Goal: Task Accomplishment & Management: Check status

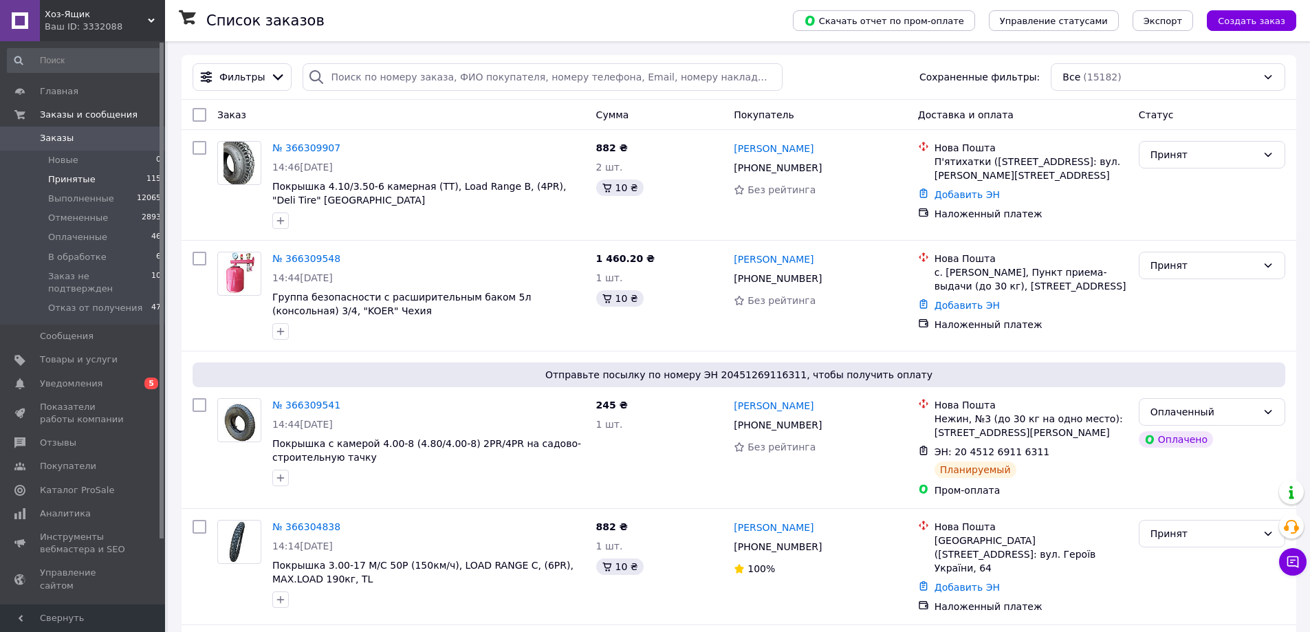
click at [87, 176] on span "Принятые" at bounding box center [71, 179] width 47 height 12
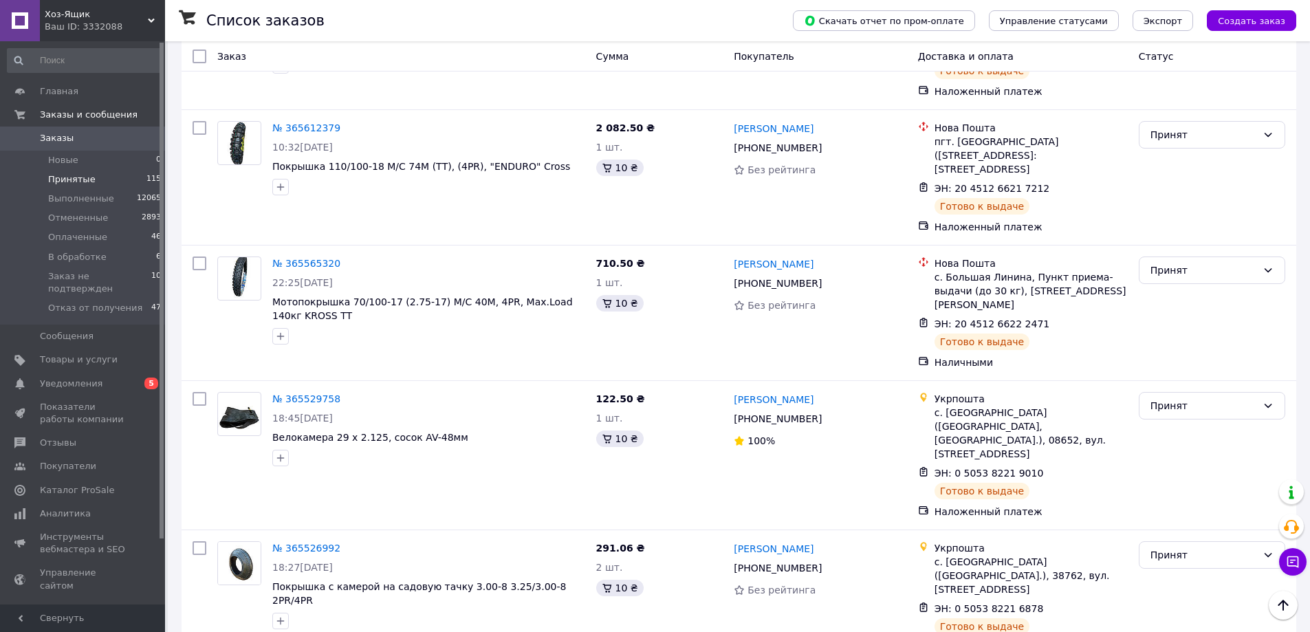
scroll to position [11508, 0]
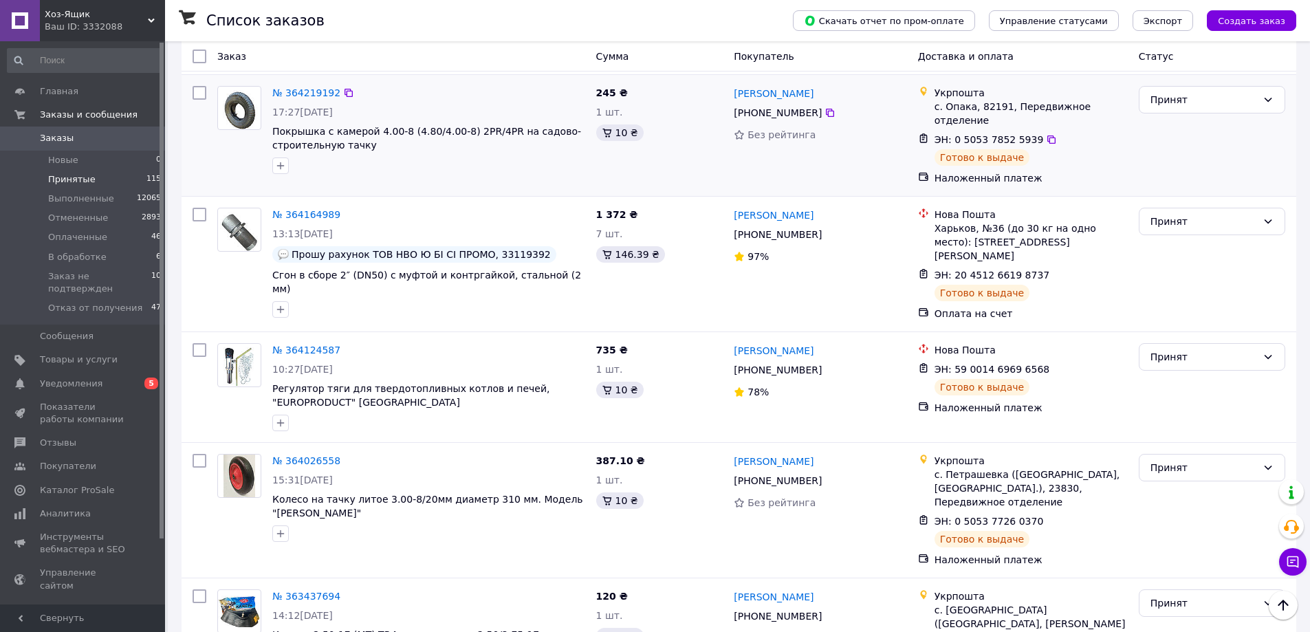
scroll to position [1440, 0]
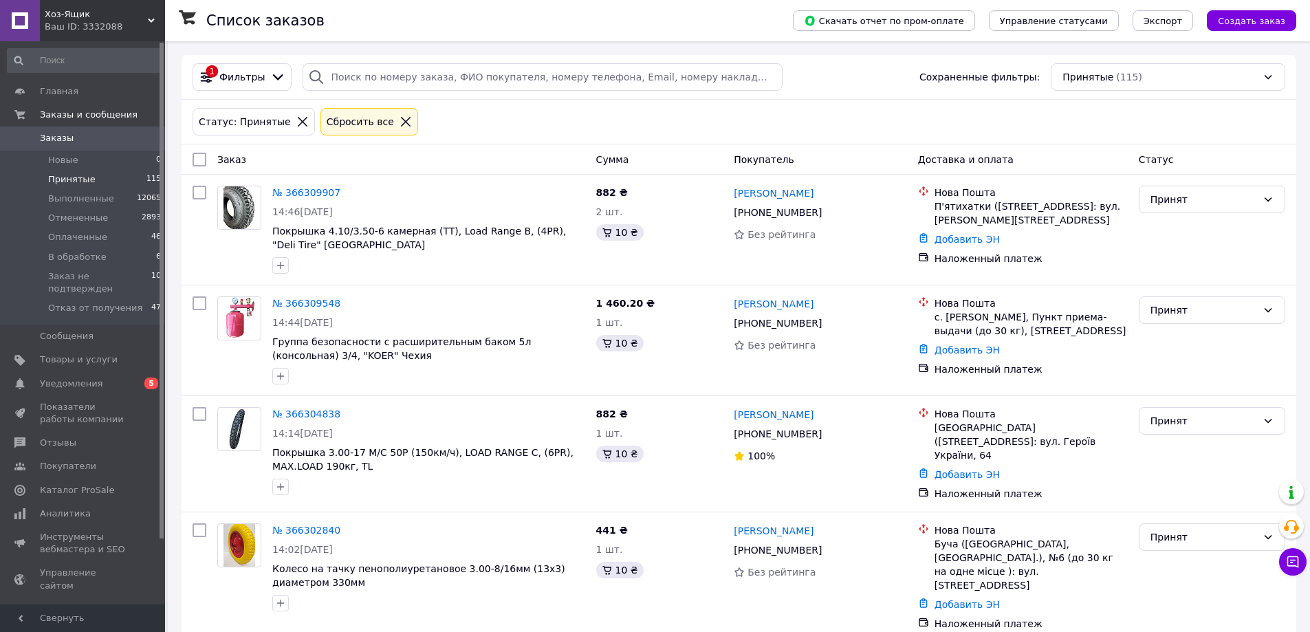
click at [400, 123] on icon at bounding box center [406, 122] width 12 height 12
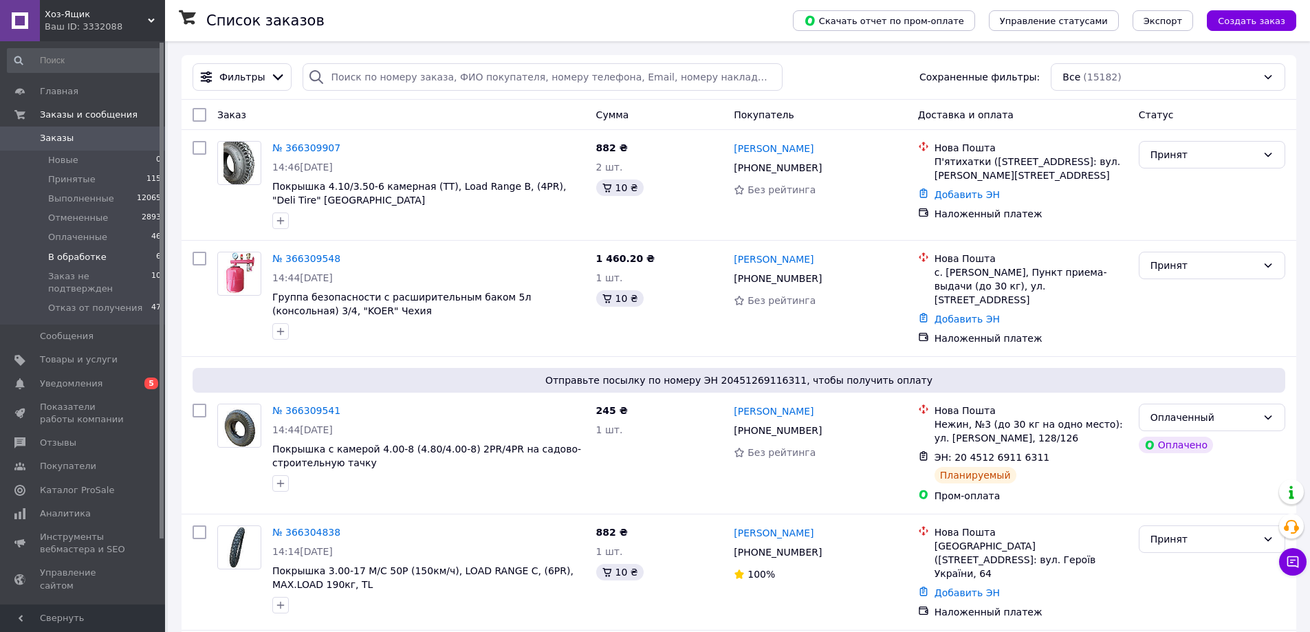
click at [90, 256] on span "В обработке" at bounding box center [77, 257] width 58 height 12
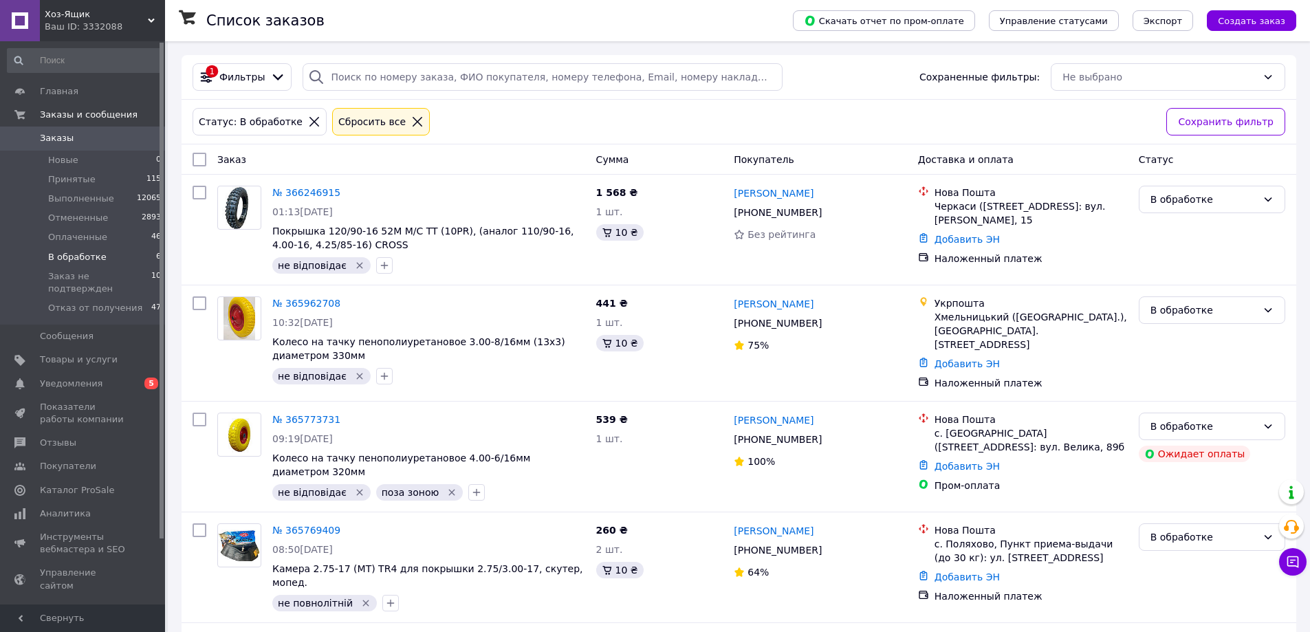
click at [411, 122] on icon at bounding box center [417, 122] width 12 height 12
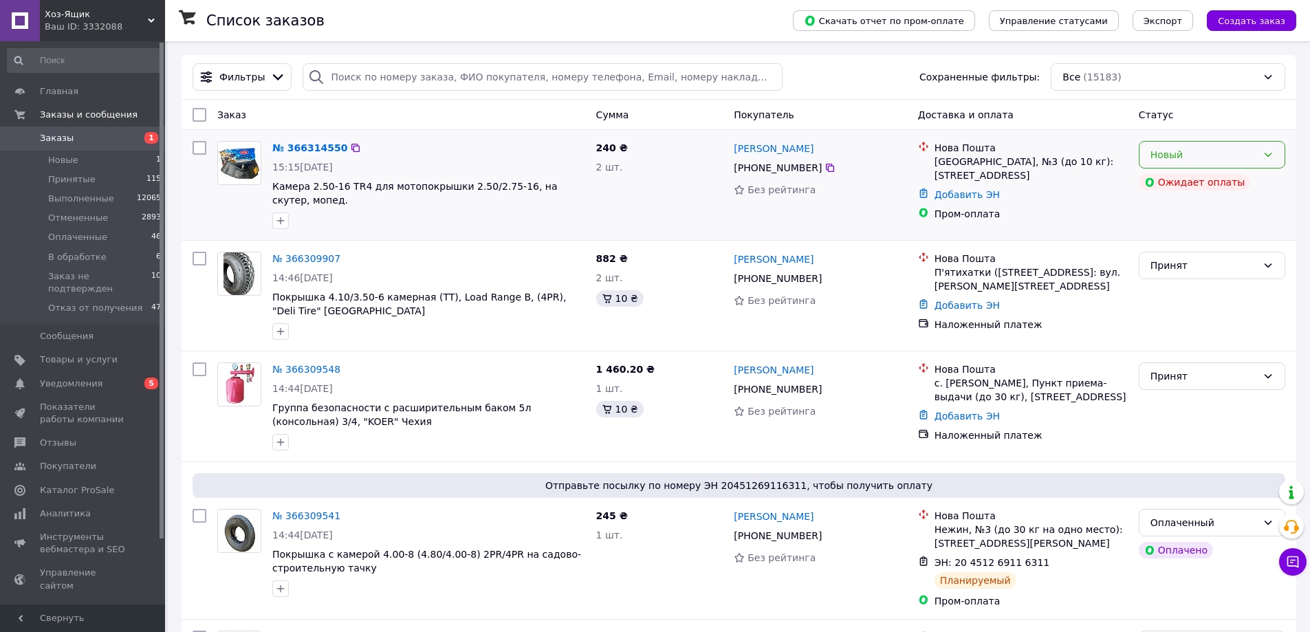
drag, startPoint x: 1267, startPoint y: 156, endPoint x: 1261, endPoint y: 166, distance: 12.0
click at [1267, 157] on icon at bounding box center [1268, 154] width 11 height 11
click at [1235, 279] on li "В обработке" at bounding box center [1212, 284] width 145 height 25
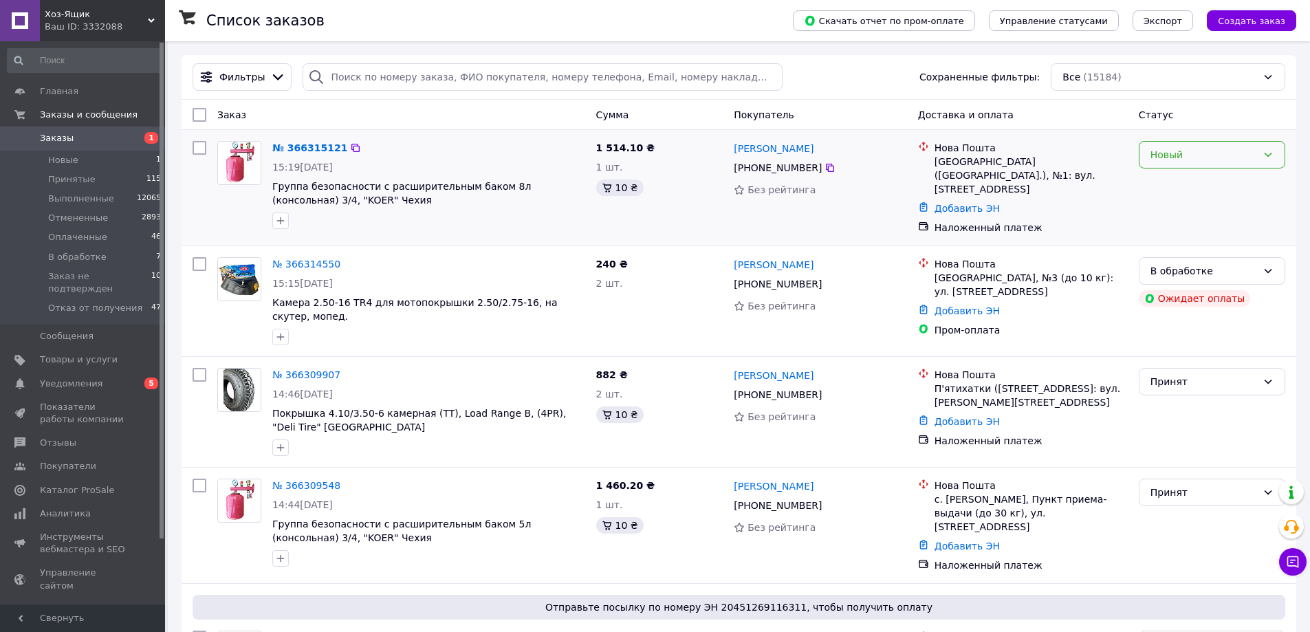
drag, startPoint x: 1268, startPoint y: 157, endPoint x: 1269, endPoint y: 164, distance: 6.9
click at [1269, 157] on icon at bounding box center [1269, 155] width 8 height 4
click at [1236, 283] on li "В обработке" at bounding box center [1212, 284] width 145 height 25
click at [1268, 155] on icon at bounding box center [1268, 154] width 11 height 11
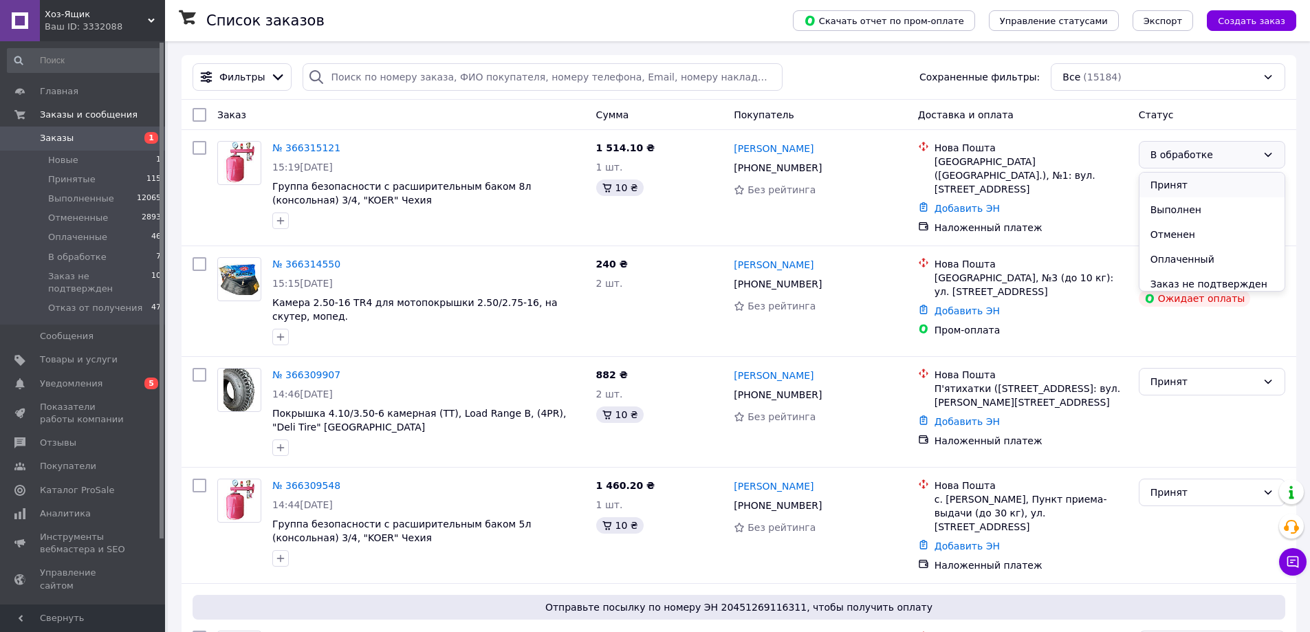
click at [1240, 178] on li "Принят" at bounding box center [1212, 185] width 145 height 25
click at [310, 146] on link "№ 366315121" at bounding box center [306, 147] width 68 height 11
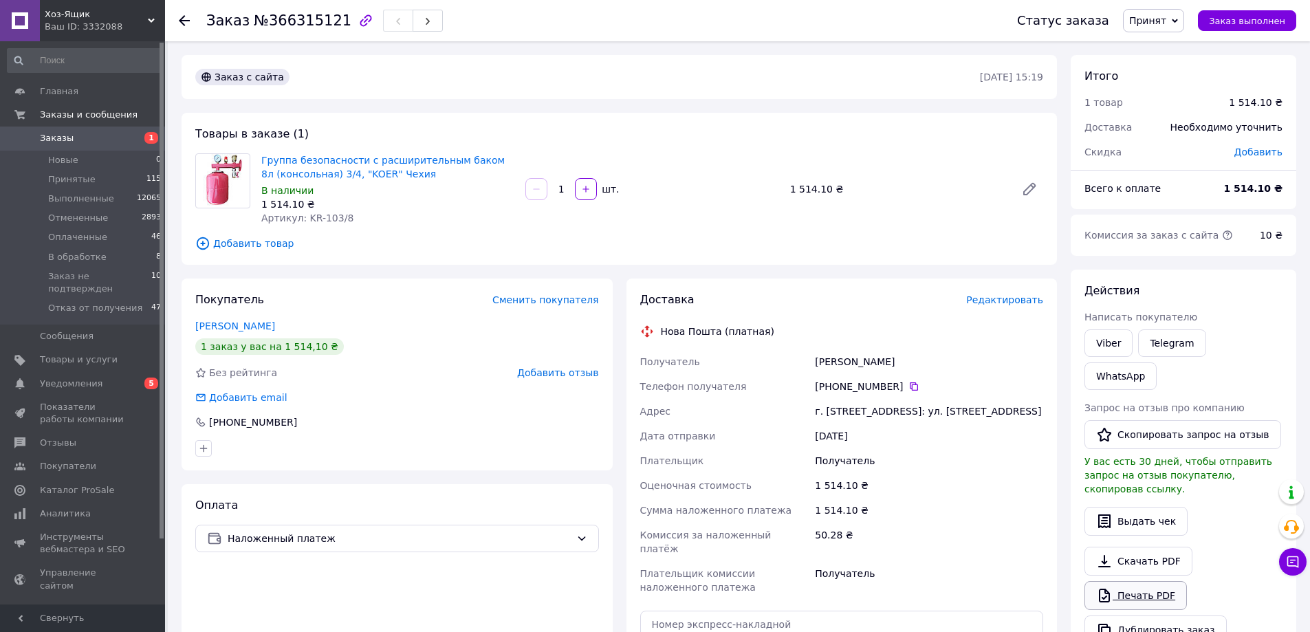
click at [1141, 581] on link "Печать PDF" at bounding box center [1136, 595] width 102 height 29
click at [184, 21] on use at bounding box center [184, 20] width 11 height 11
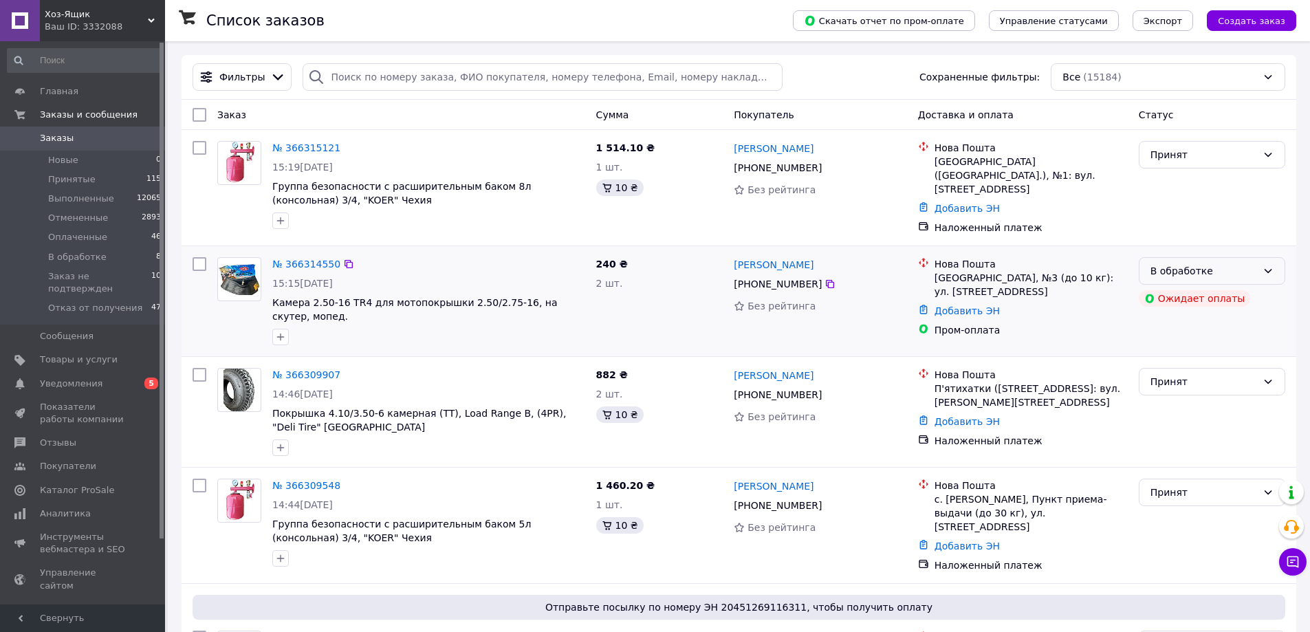
click at [1273, 266] on div "В обработке" at bounding box center [1212, 271] width 147 height 28
click at [1233, 292] on li "Принят" at bounding box center [1212, 295] width 145 height 25
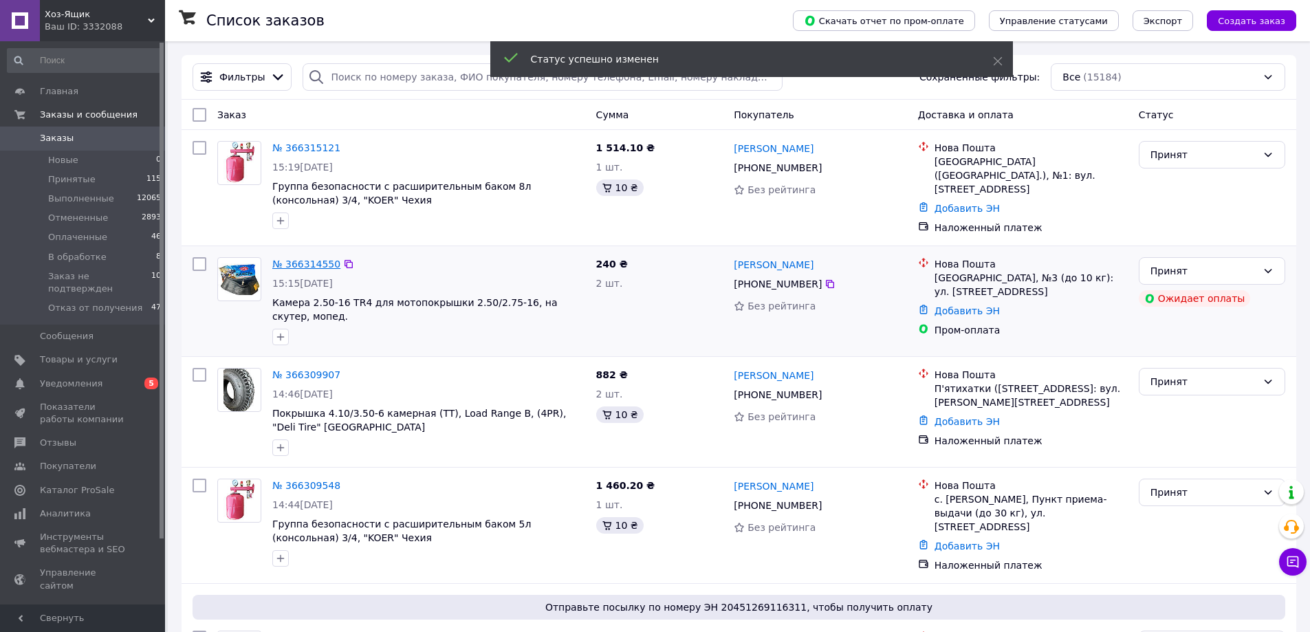
click at [301, 259] on link "№ 366314550" at bounding box center [306, 264] width 68 height 11
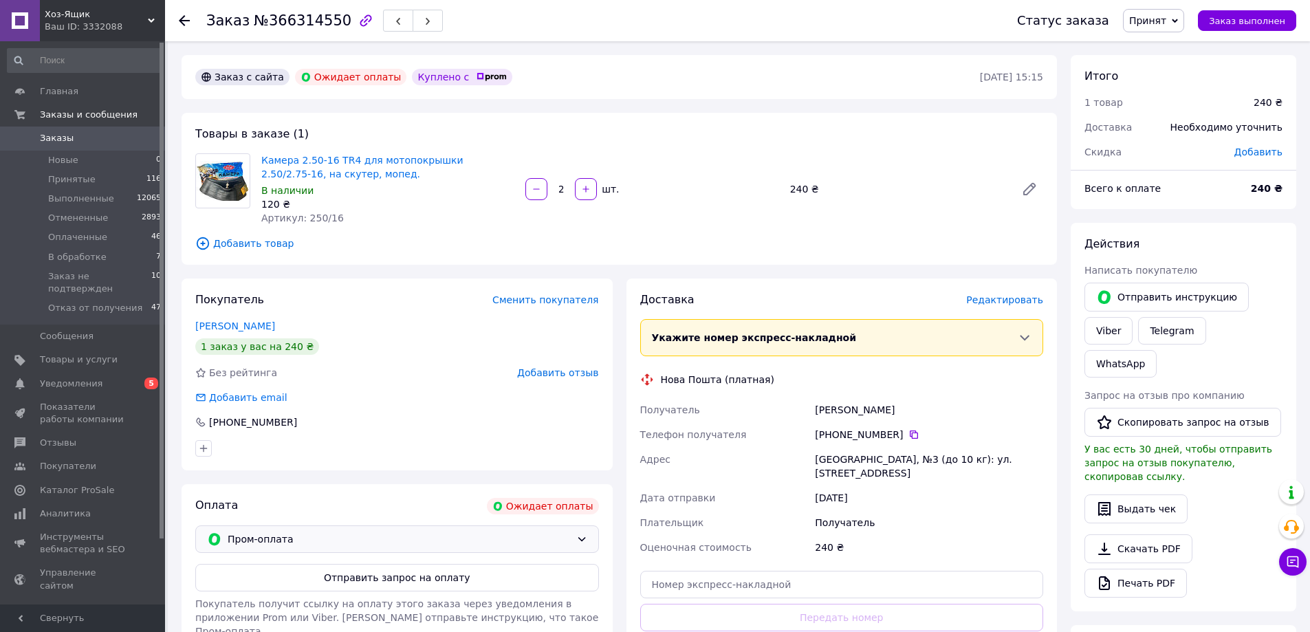
click at [581, 539] on icon at bounding box center [581, 539] width 11 height 11
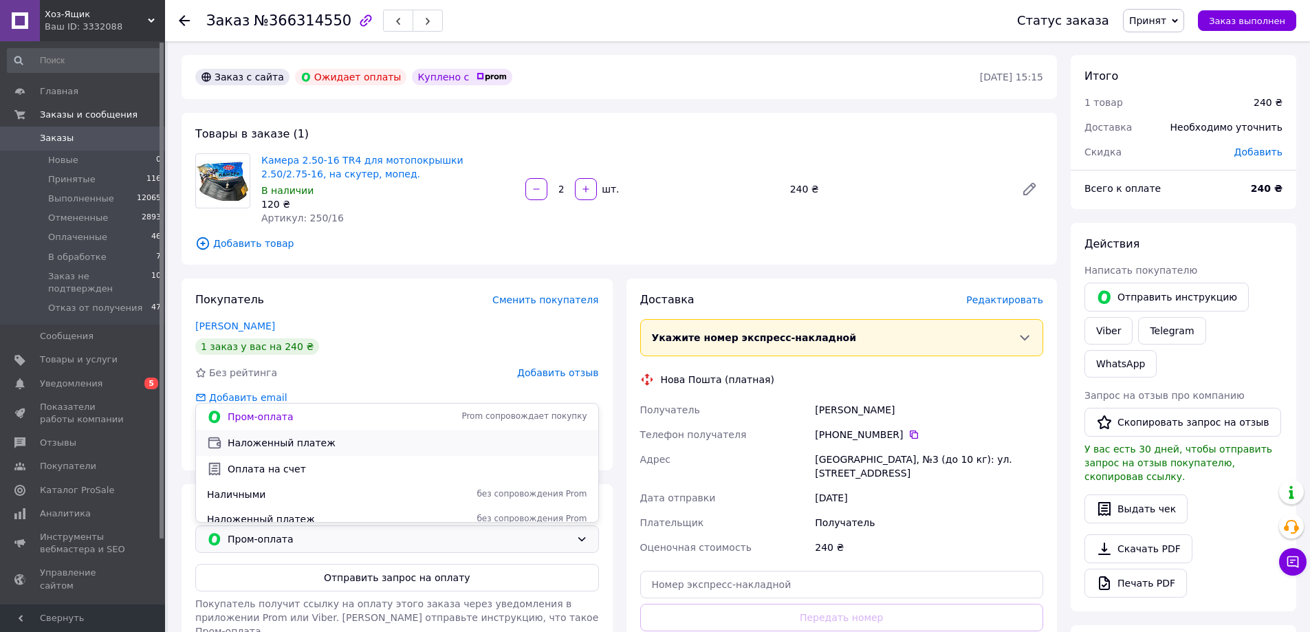
click at [484, 442] on span "Наложенный платеж" at bounding box center [408, 443] width 360 height 14
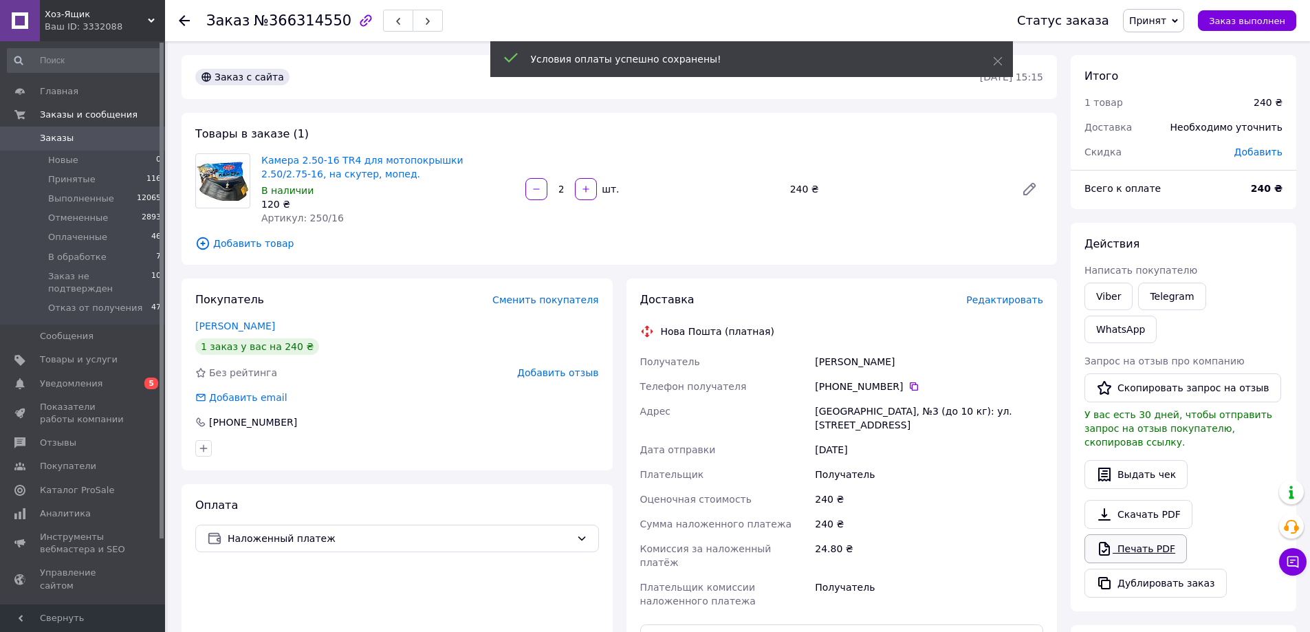
click at [1135, 534] on link "Печать PDF" at bounding box center [1136, 548] width 102 height 29
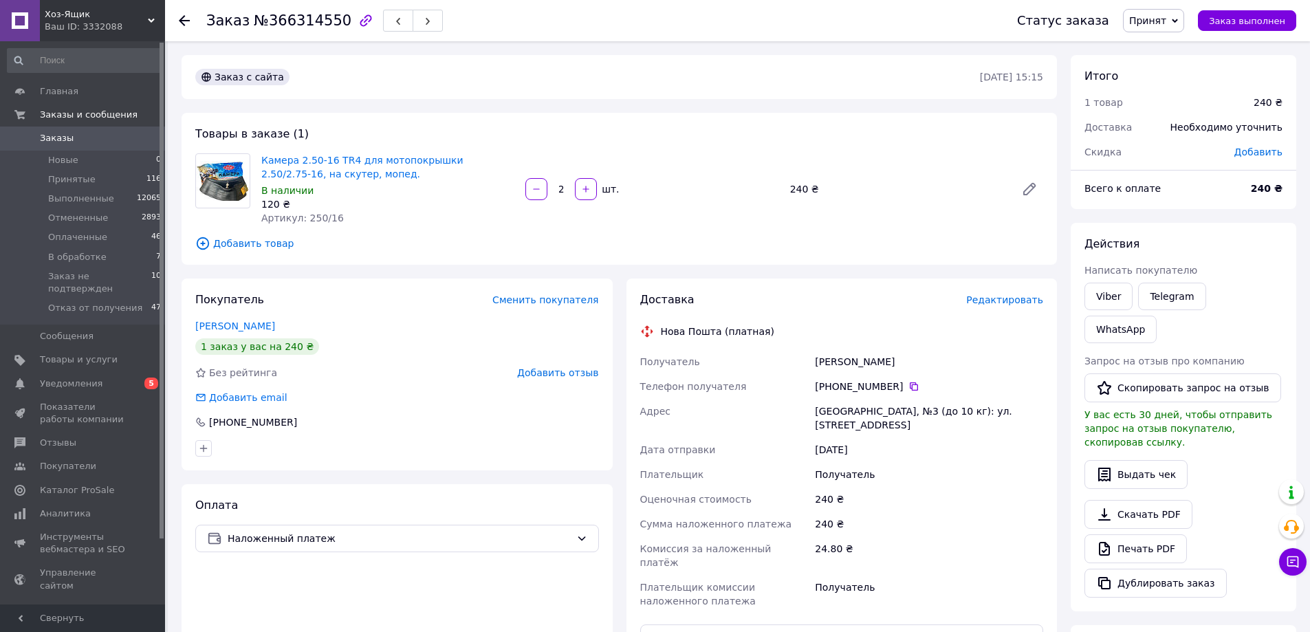
click at [184, 18] on icon at bounding box center [184, 20] width 11 height 11
